Goal: Find specific page/section: Find specific page/section

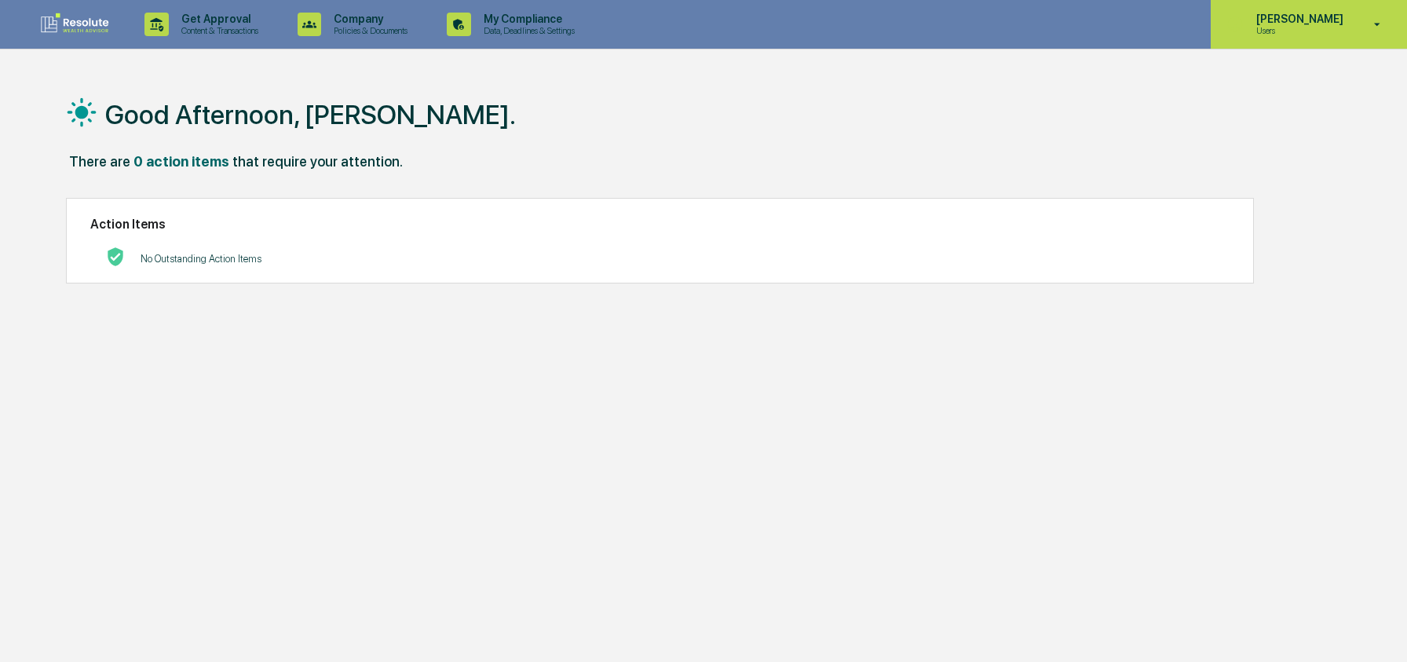
click at [1273, 19] on p "[PERSON_NAME]" at bounding box center [1298, 19] width 108 height 13
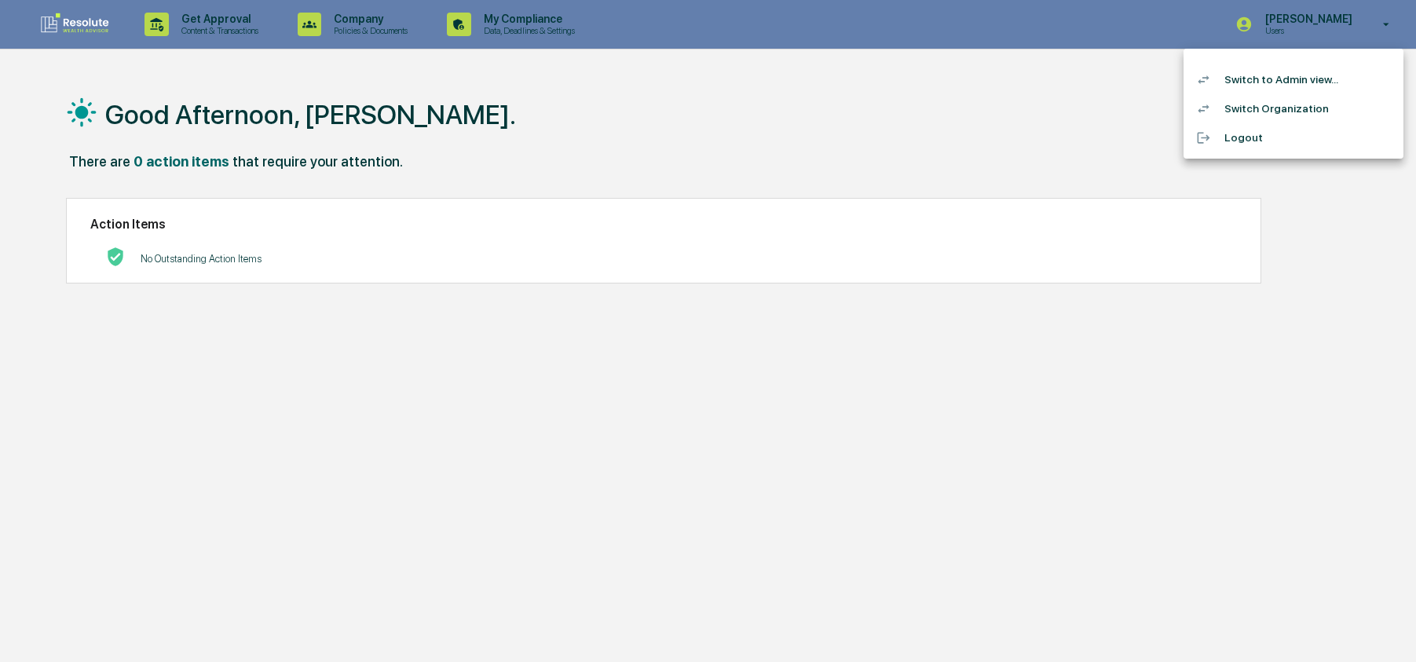
click at [1272, 79] on li "Switch to Admin view..." at bounding box center [1294, 79] width 220 height 29
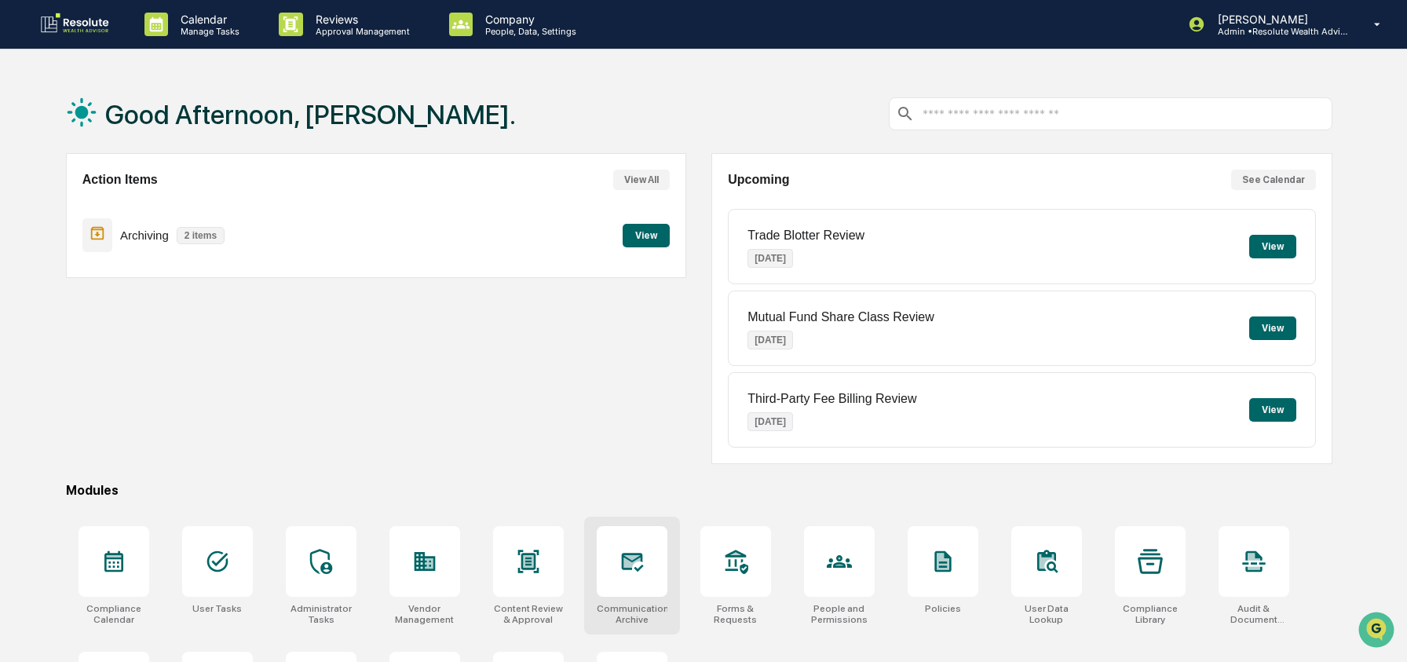
click at [600, 562] on div at bounding box center [632, 561] width 71 height 71
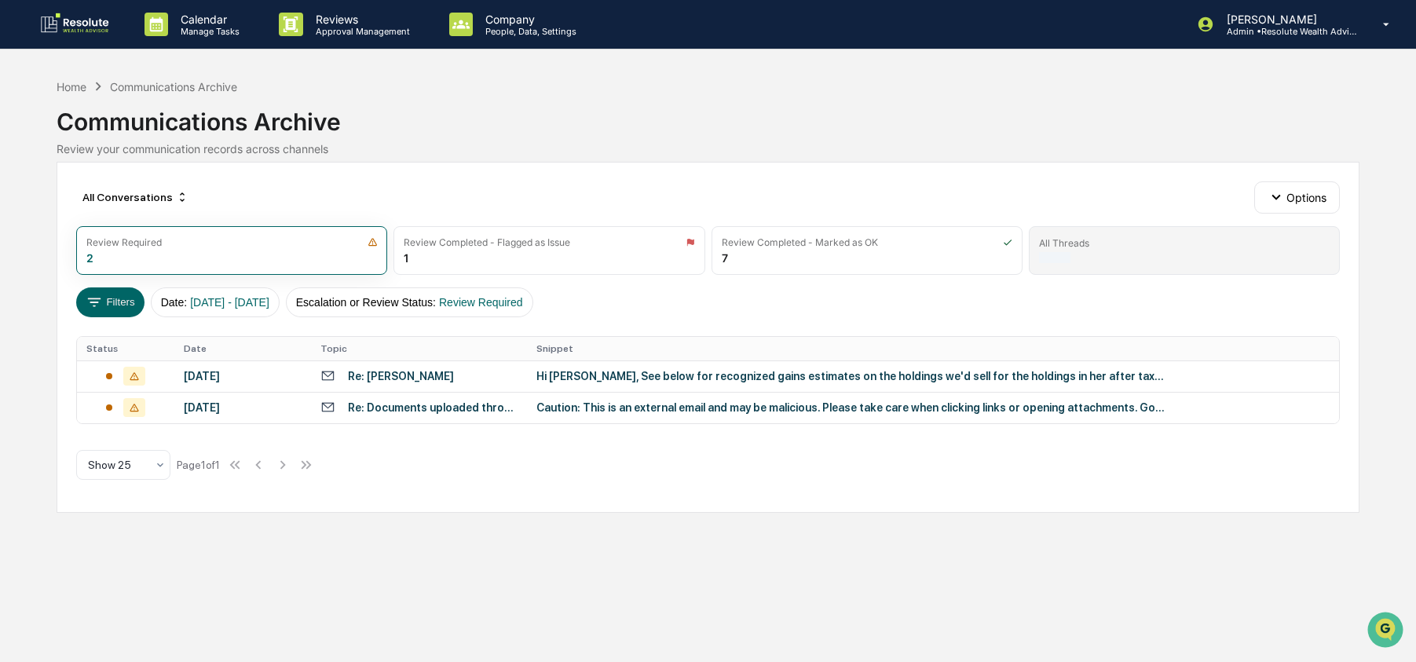
click at [1111, 252] on div "All Threads" at bounding box center [1184, 250] width 311 height 49
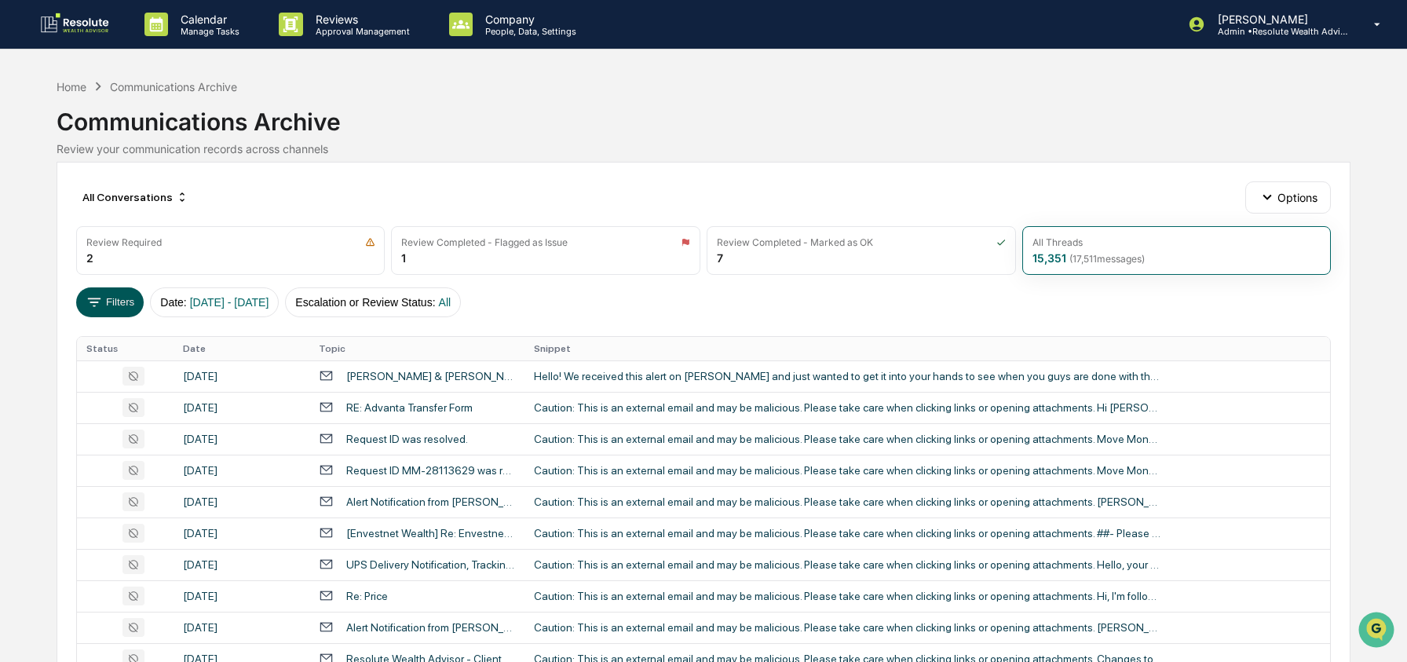
click at [110, 293] on button "Filters" at bounding box center [110, 302] width 68 height 30
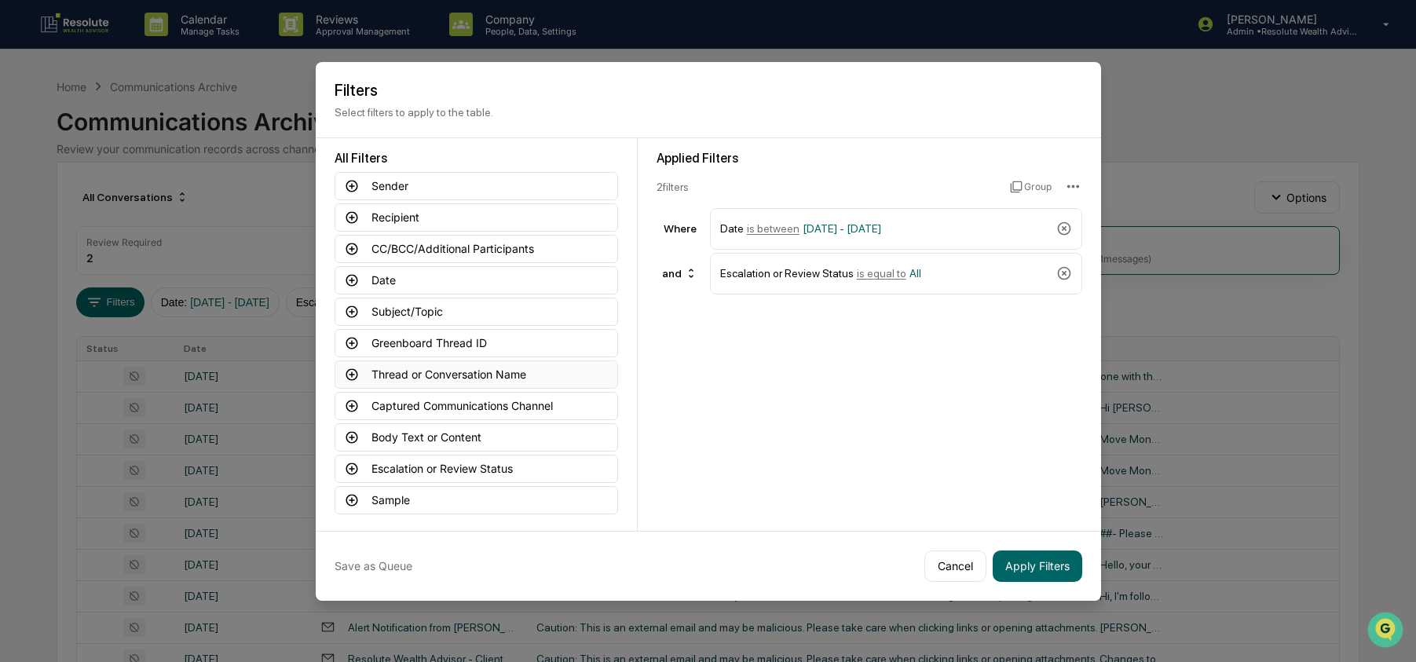
click at [462, 365] on button "Thread or Conversation Name" at bounding box center [477, 375] width 284 height 28
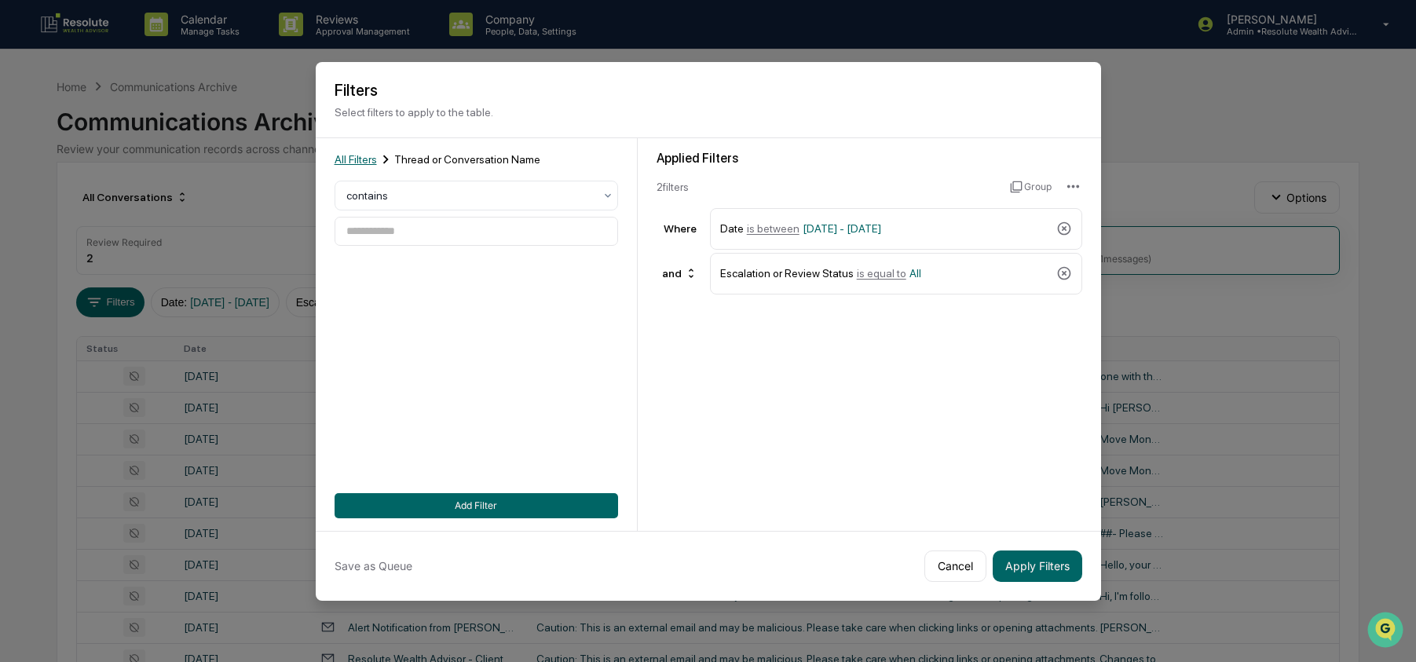
click at [351, 157] on span "All Filters" at bounding box center [356, 159] width 42 height 13
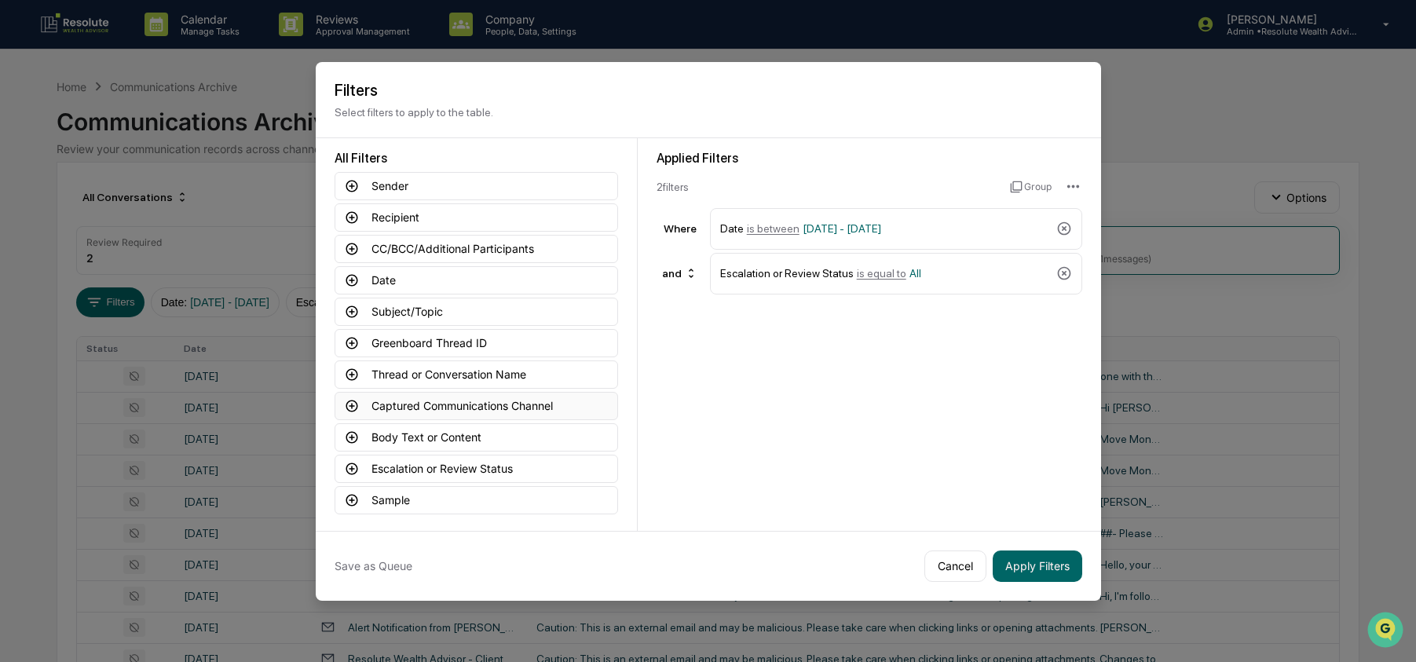
click at [446, 405] on button "Captured Communications Channel" at bounding box center [477, 406] width 284 height 28
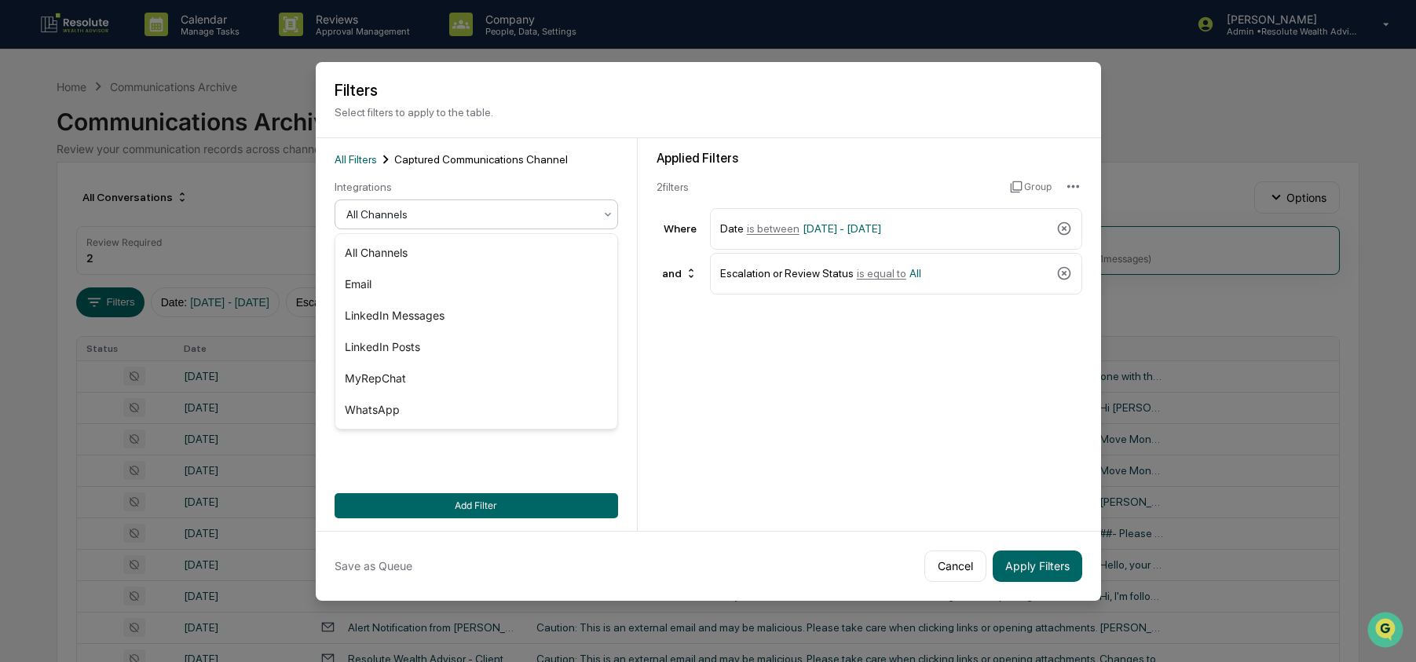
click at [432, 218] on div at bounding box center [469, 215] width 247 height 16
click at [412, 385] on div "MyRepChat" at bounding box center [476, 378] width 282 height 31
click at [489, 512] on button "Add Filter" at bounding box center [477, 505] width 284 height 25
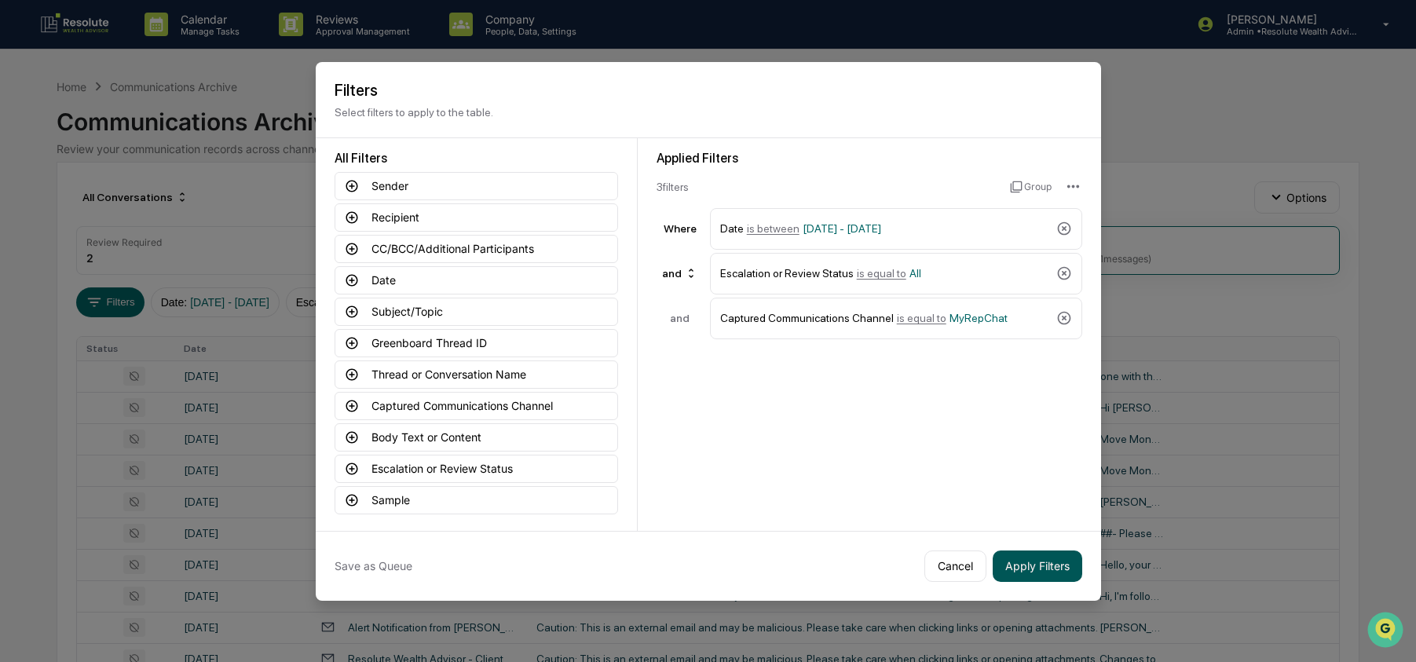
click at [1050, 573] on button "Apply Filters" at bounding box center [1038, 566] width 90 height 31
